Goal: Task Accomplishment & Management: Complete application form

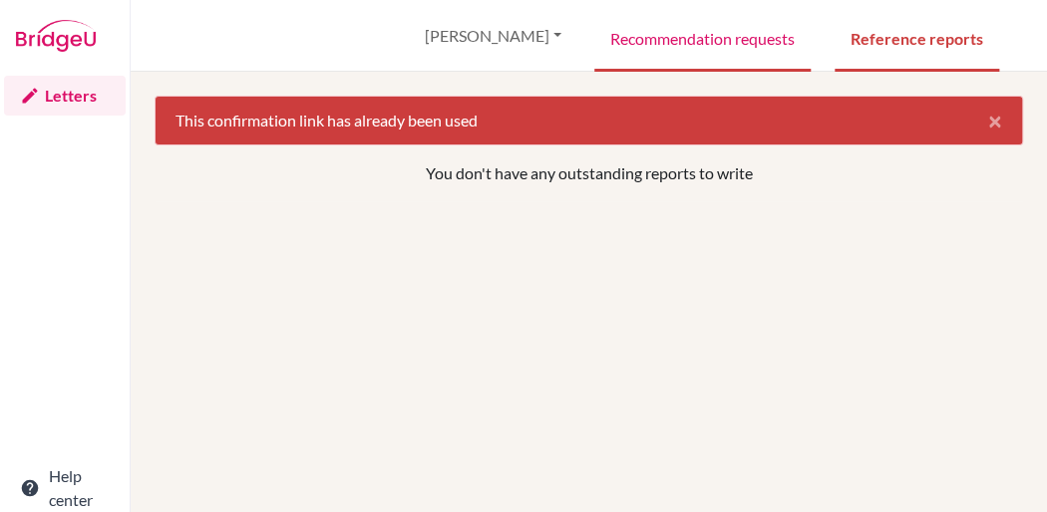
click at [694, 40] on link "Recommendation requests" at bounding box center [702, 37] width 216 height 69
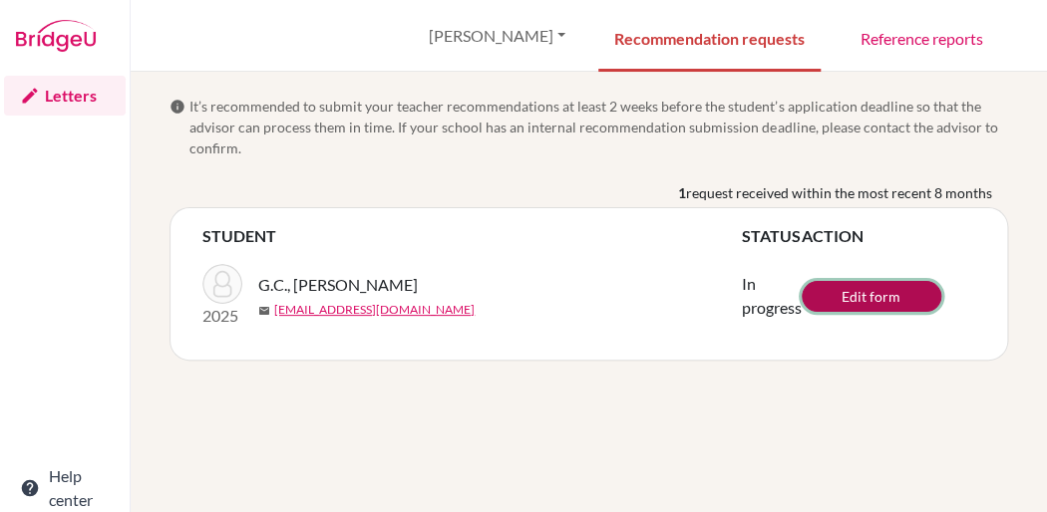
click at [887, 293] on link "Edit form" at bounding box center [872, 296] width 140 height 31
click at [780, 186] on span "request received within the most recent 8 months" at bounding box center [839, 192] width 306 height 21
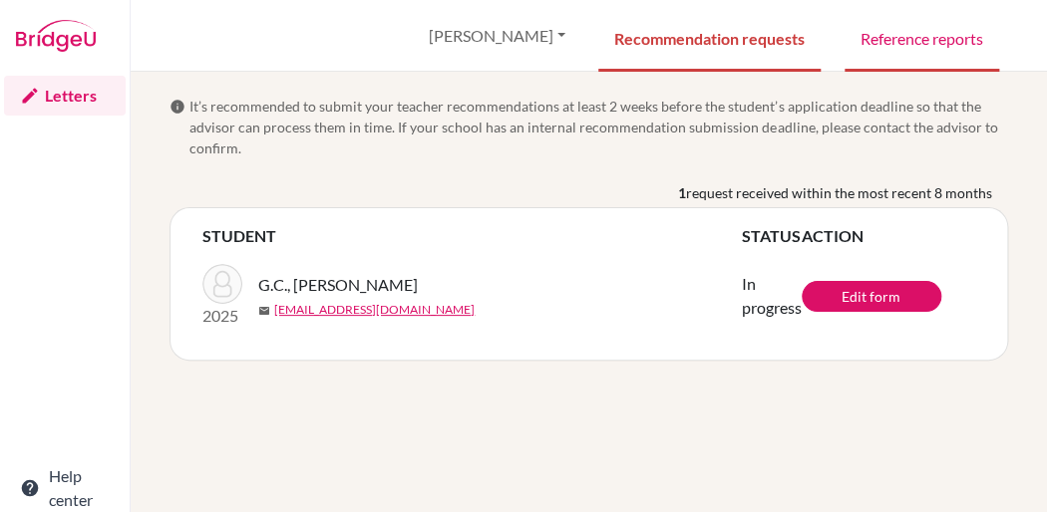
click at [881, 48] on link "Reference reports" at bounding box center [921, 37] width 155 height 69
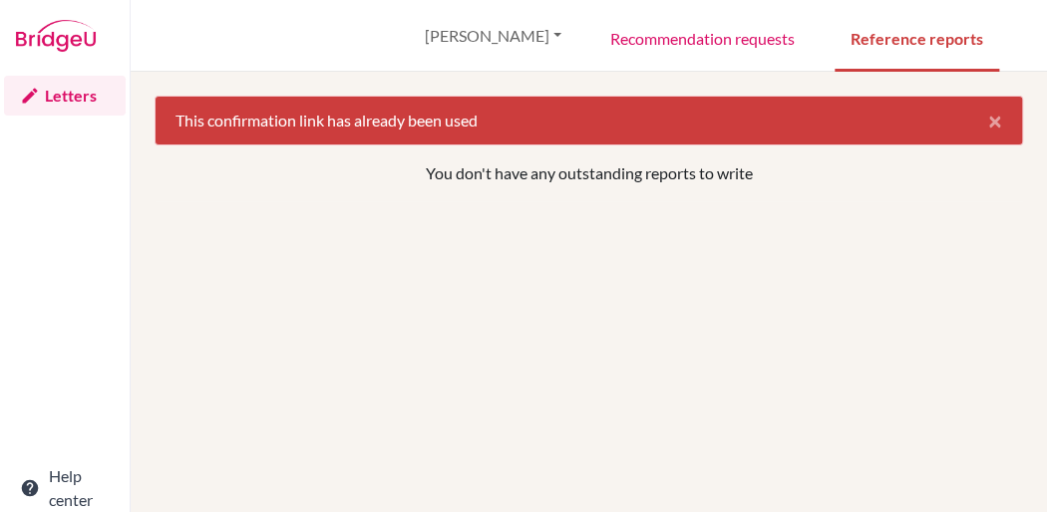
click at [71, 96] on link "Letters" at bounding box center [65, 96] width 122 height 40
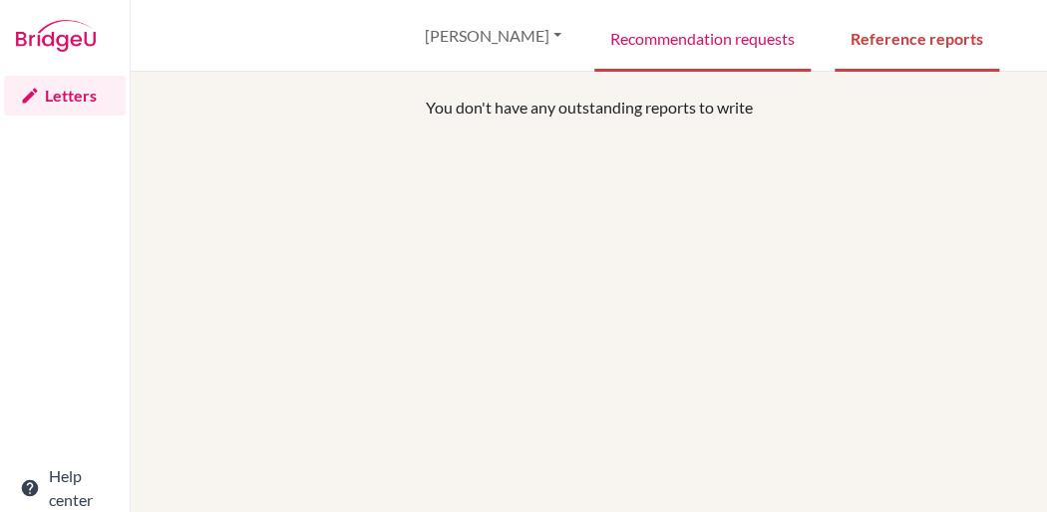
click at [699, 48] on link "Recommendation requests" at bounding box center [702, 37] width 216 height 69
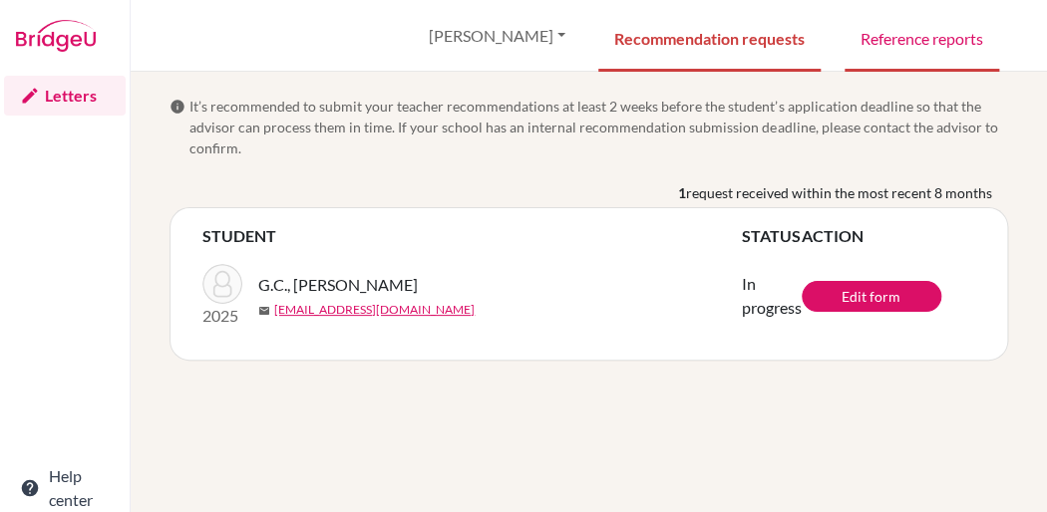
click at [894, 56] on link "Reference reports" at bounding box center [921, 37] width 155 height 69
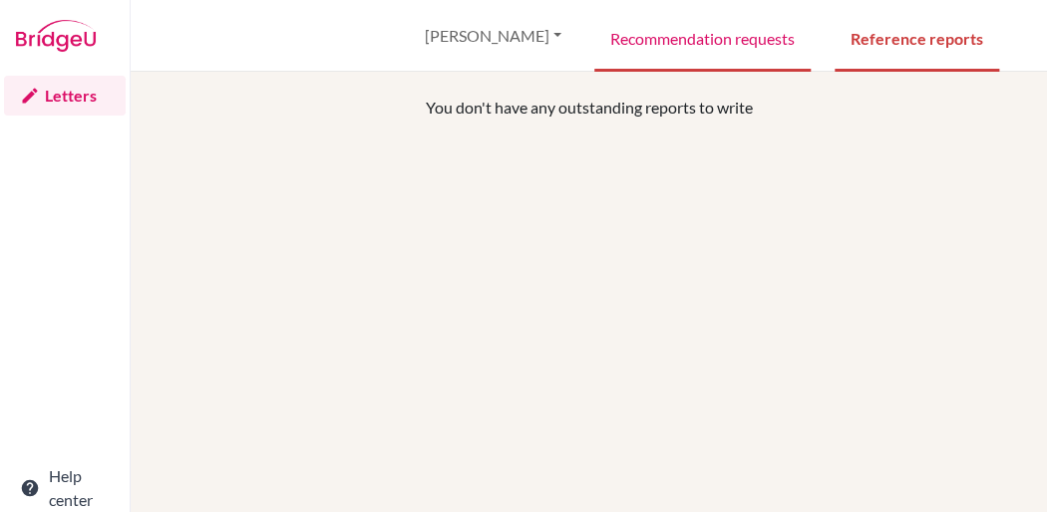
click at [773, 45] on link "Recommendation requests" at bounding box center [702, 37] width 216 height 69
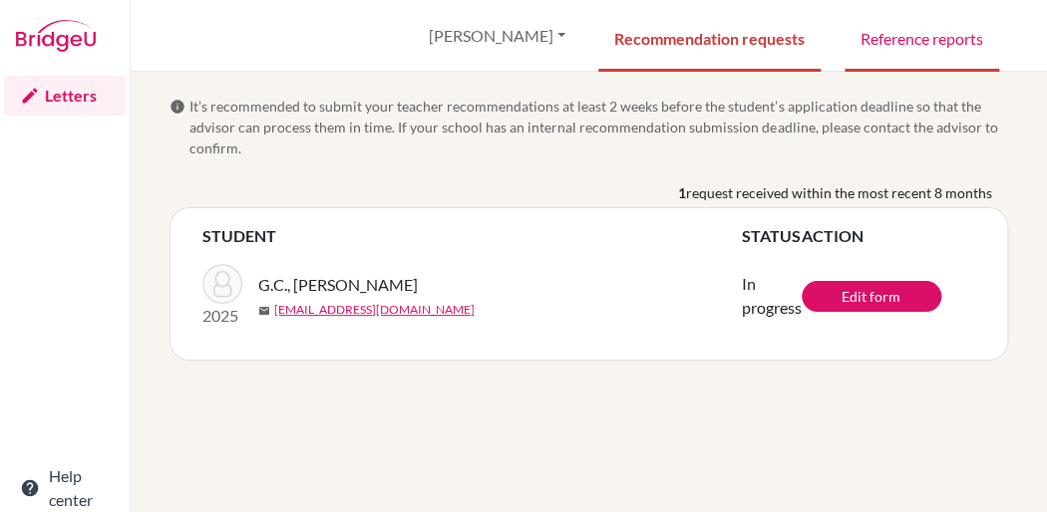
click at [902, 53] on link "Reference reports" at bounding box center [921, 37] width 155 height 69
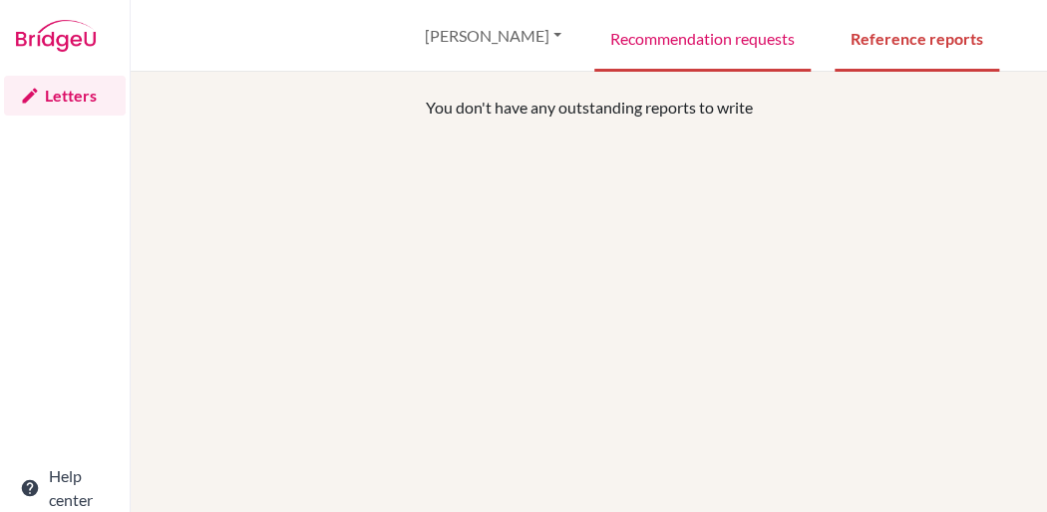
click at [750, 32] on link "Recommendation requests" at bounding box center [702, 37] width 216 height 69
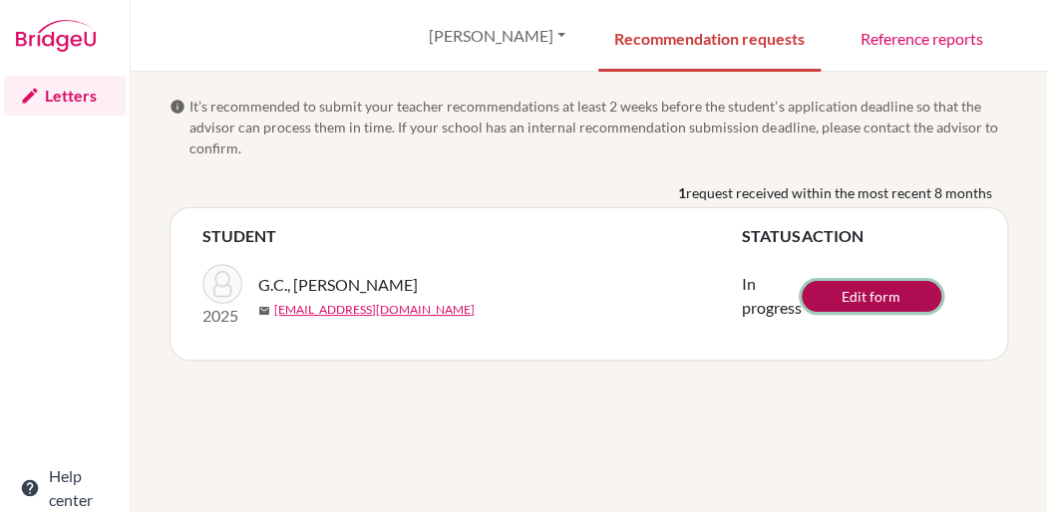
click at [901, 298] on link "Edit form" at bounding box center [872, 296] width 140 height 31
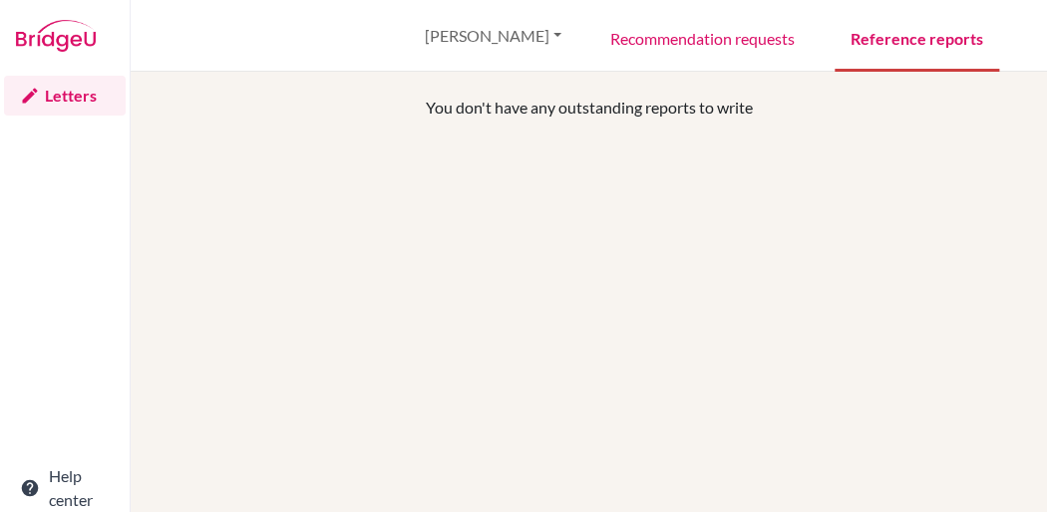
click at [880, 38] on link "Reference reports" at bounding box center [916, 37] width 164 height 69
